Goal: Navigation & Orientation: Find specific page/section

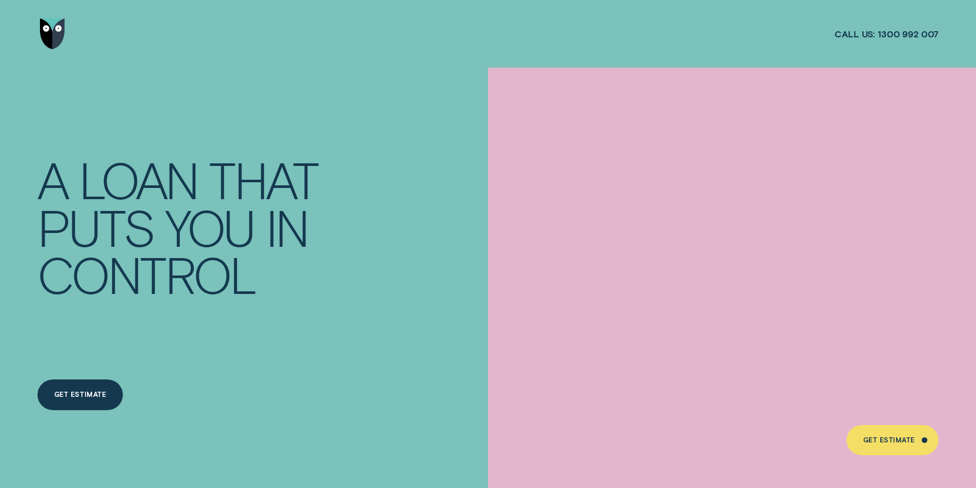
click at [45, 31] on img "Go to home page" at bounding box center [53, 33] width 26 height 31
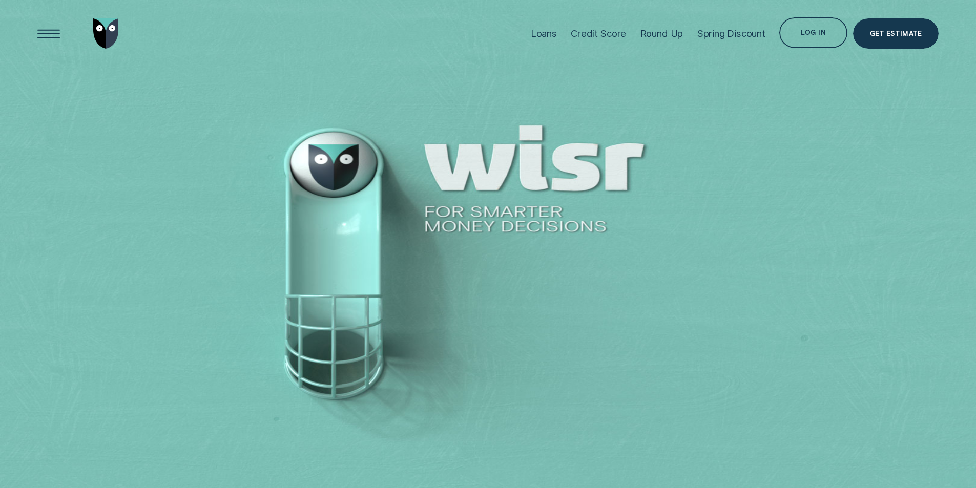
click at [823, 37] on div "Log in" at bounding box center [813, 34] width 25 height 6
click at [808, 32] on div "Log in" at bounding box center [813, 34] width 25 height 6
click at [803, 62] on div "Loans Credit Score Round Up Spring Discount Log in Log in Customer Dashboard Vi…" at bounding box center [731, 34] width 415 height 68
click at [796, 27] on div "Log in" at bounding box center [813, 32] width 68 height 31
click at [822, 33] on div "Log in" at bounding box center [813, 34] width 25 height 6
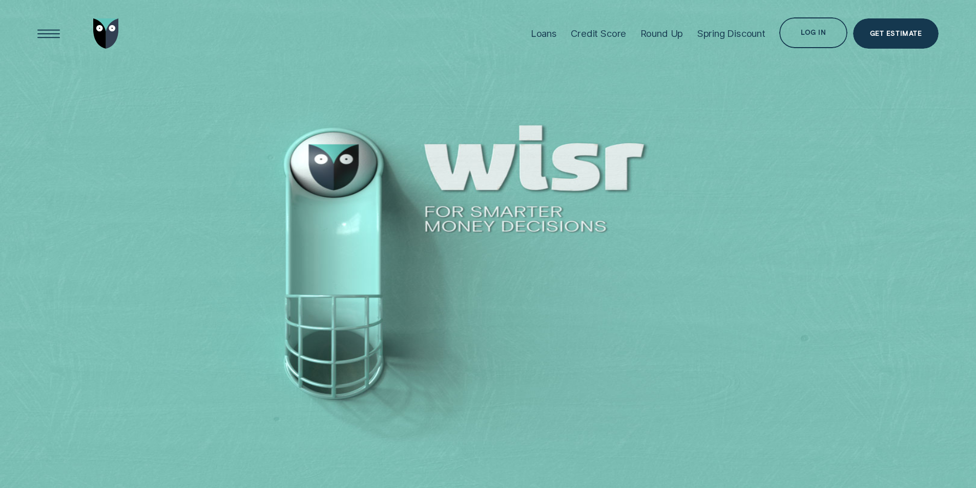
click at [802, 32] on div "Log in" at bounding box center [813, 34] width 25 height 6
click at [311, 88] on div at bounding box center [488, 244] width 976 height 489
click at [531, 31] on div "Loans" at bounding box center [544, 34] width 26 height 12
